Goal: Task Accomplishment & Management: Complete application form

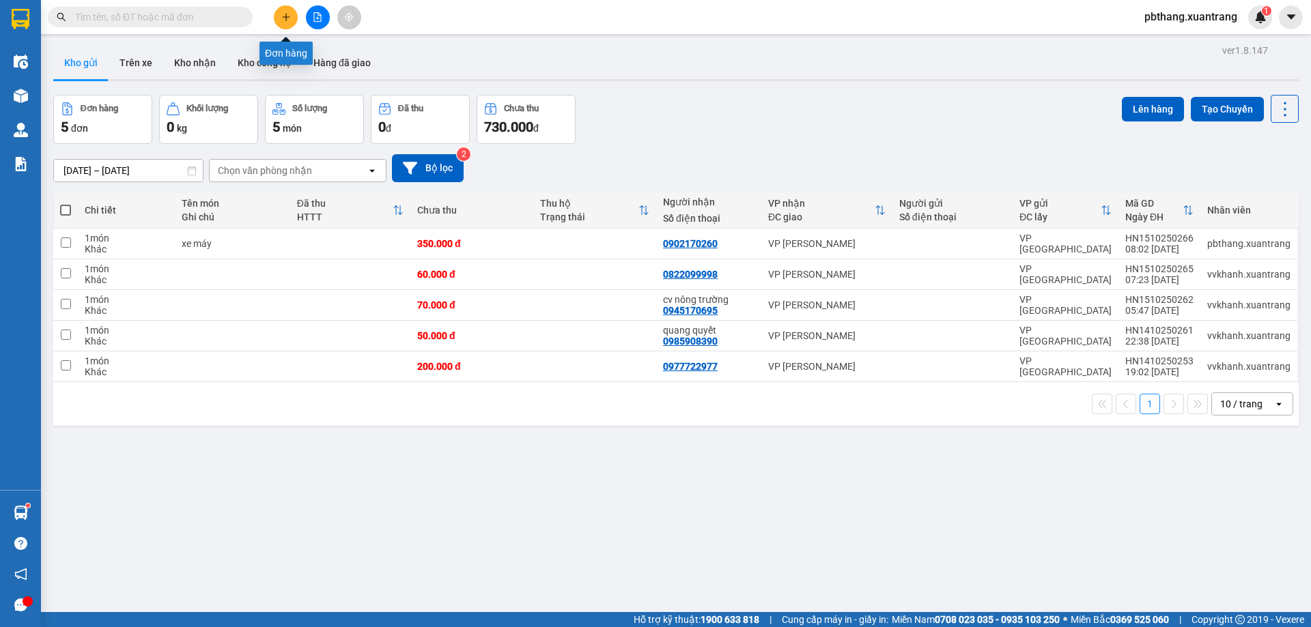
click at [280, 16] on button at bounding box center [286, 17] width 24 height 24
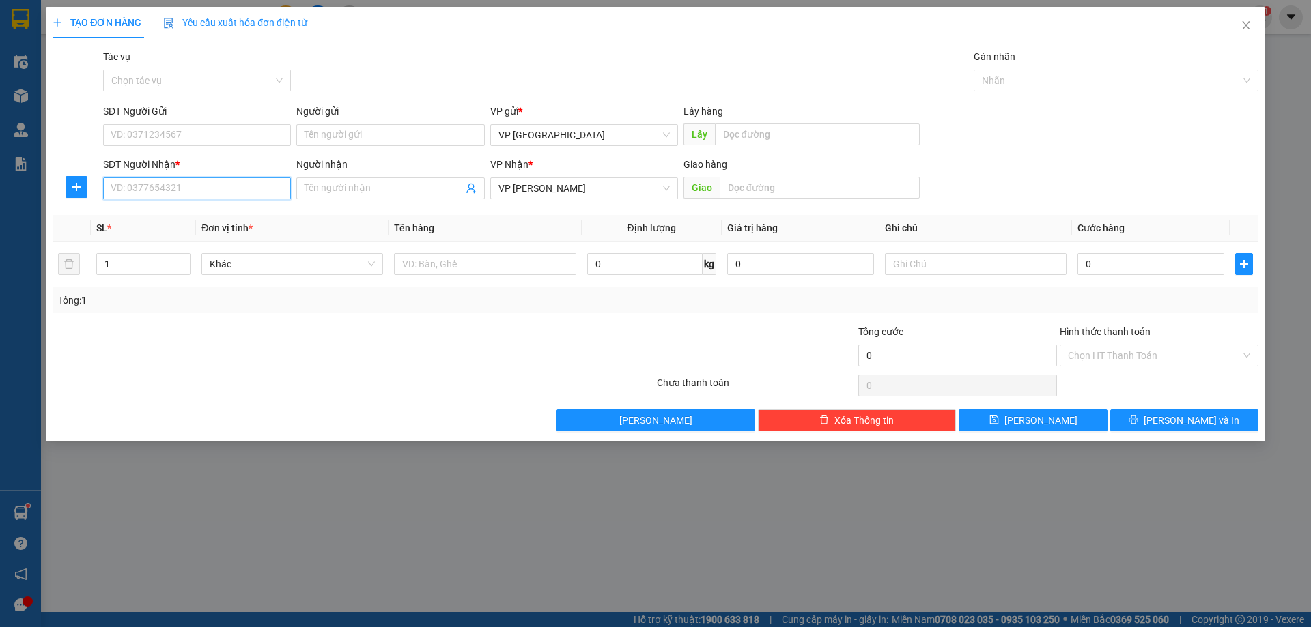
click at [233, 189] on input "SĐT Người Nhận *" at bounding box center [197, 188] width 188 height 22
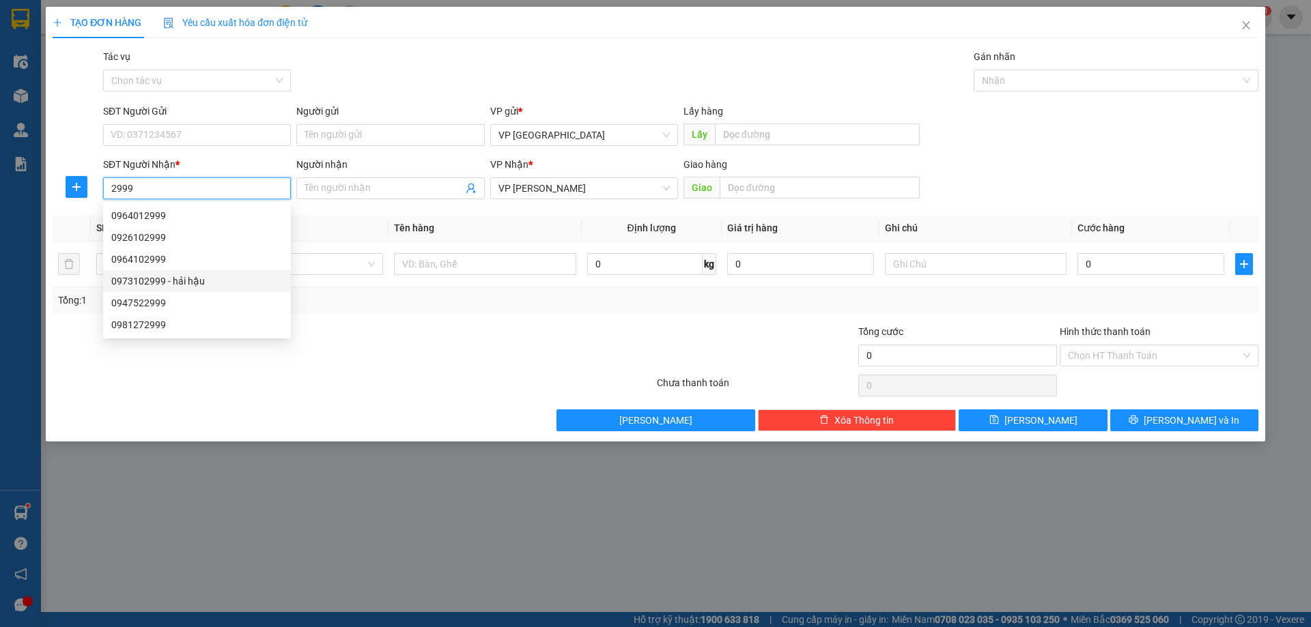
click at [174, 283] on div "0973102999 - hải hậu" at bounding box center [196, 281] width 171 height 15
type input "0973102999"
type input "hải hậu"
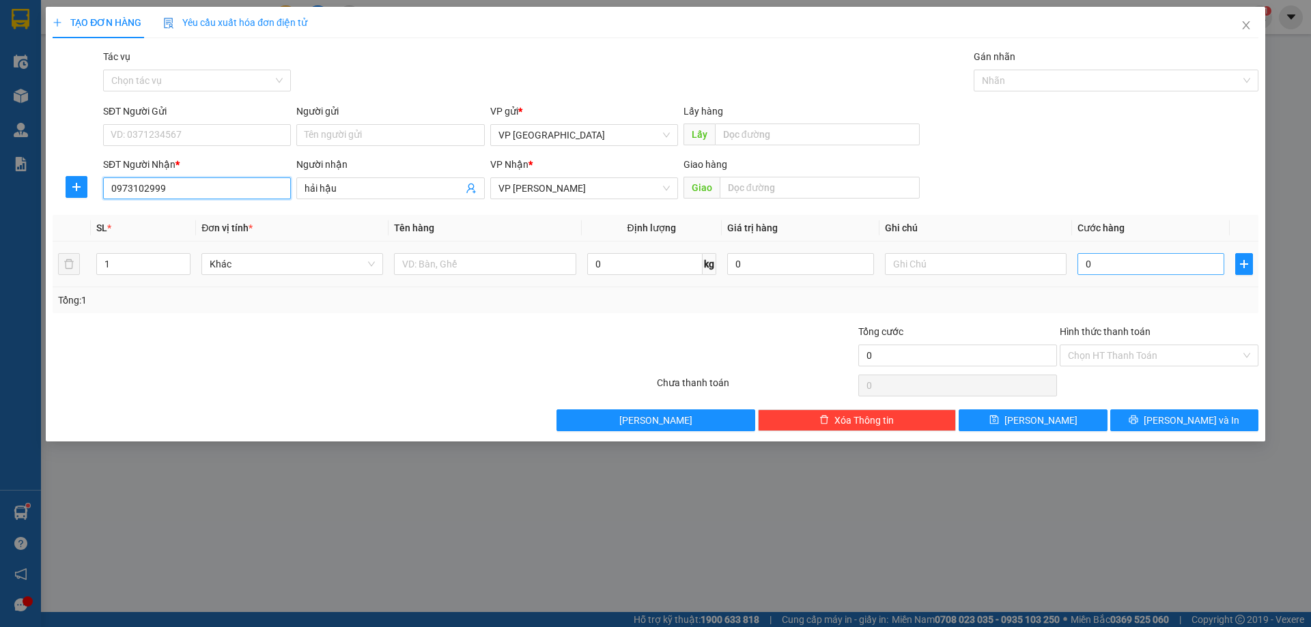
type input "0973102999"
type input "5"
type input "50"
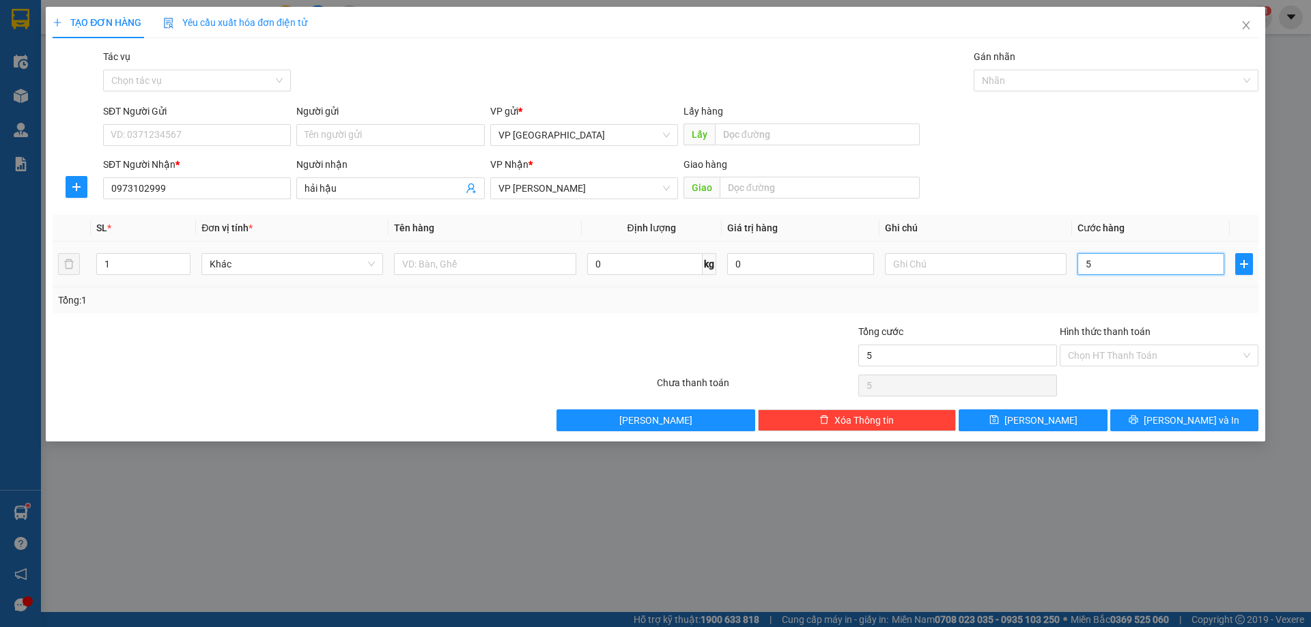
type input "50"
type input "50.000"
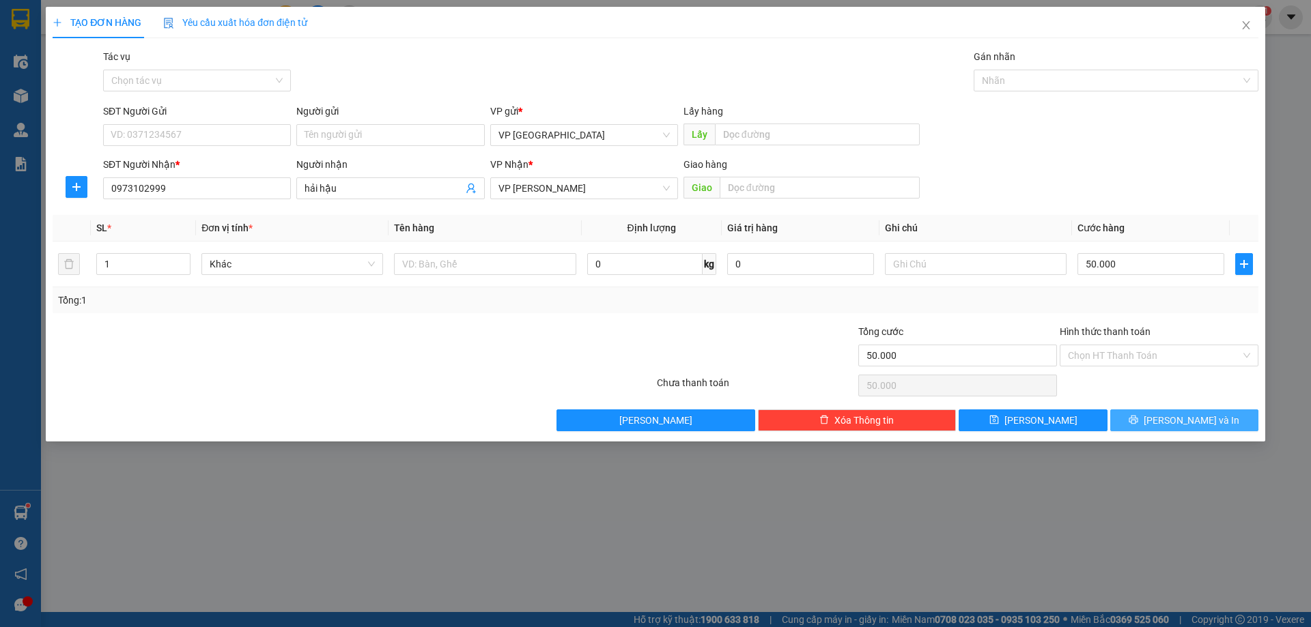
click at [1143, 420] on button "[PERSON_NAME] và In" at bounding box center [1184, 421] width 148 height 22
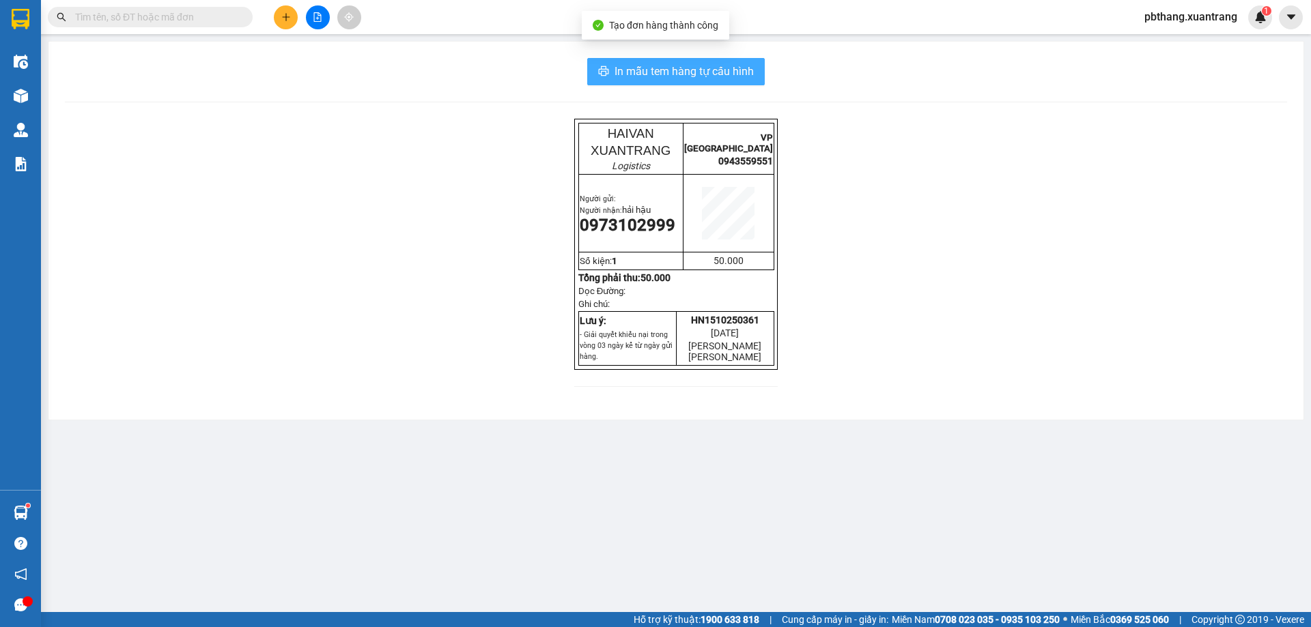
click at [644, 65] on span "In mẫu tem hàng tự cấu hình" at bounding box center [683, 71] width 139 height 17
